Goal: Navigation & Orientation: Find specific page/section

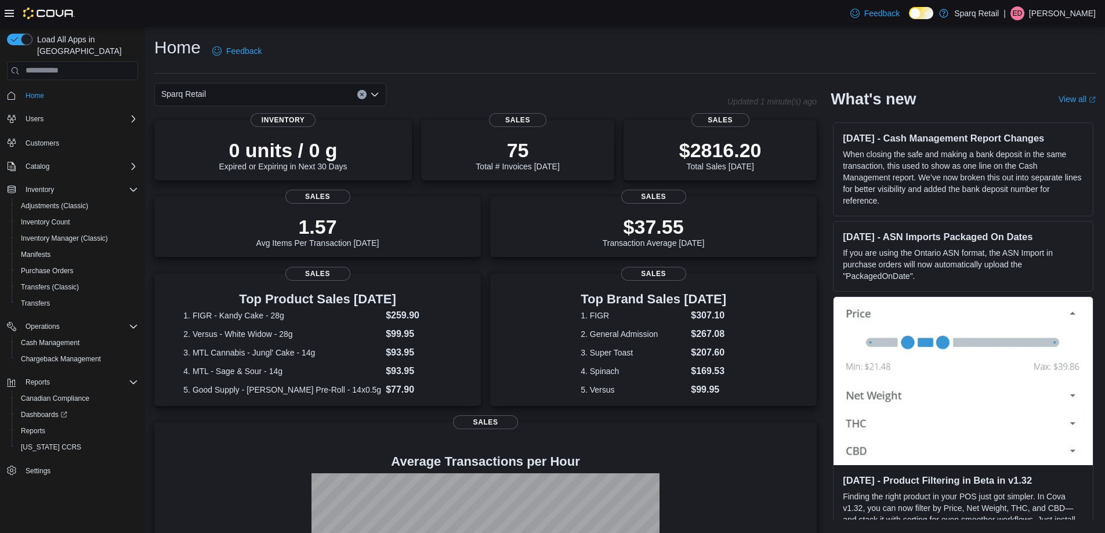
click at [377, 95] on icon "Open list of options" at bounding box center [374, 94] width 7 height 3
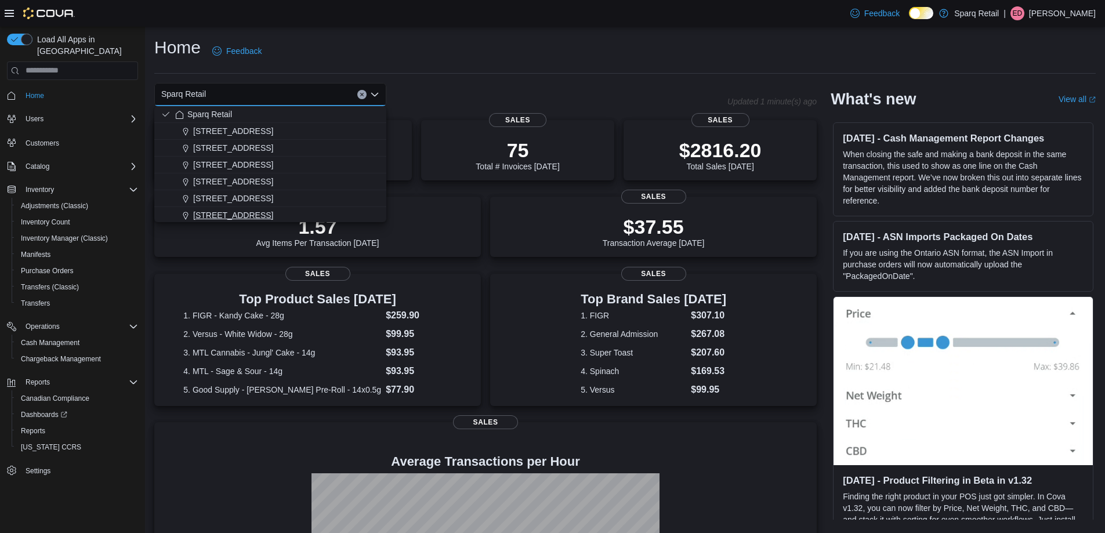
click at [306, 214] on div "4-861 Lansdowne St W." at bounding box center [277, 215] width 204 height 12
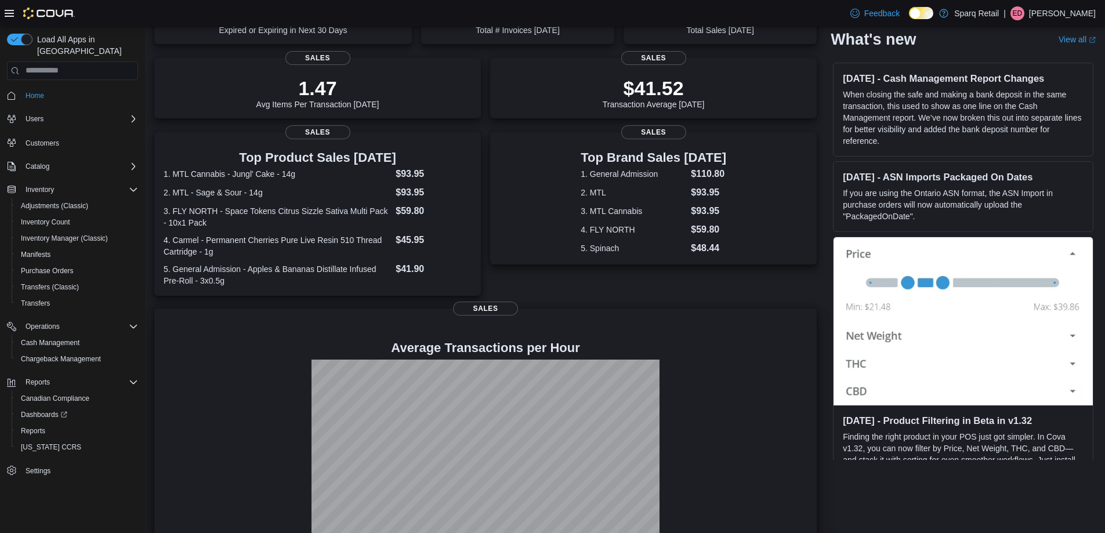
scroll to position [157, 0]
